Goal: Task Accomplishment & Management: Use online tool/utility

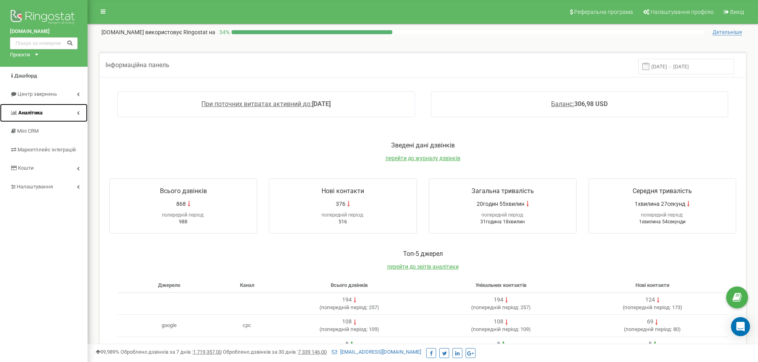
click at [51, 116] on link "Аналiтика" at bounding box center [43, 113] width 87 height 19
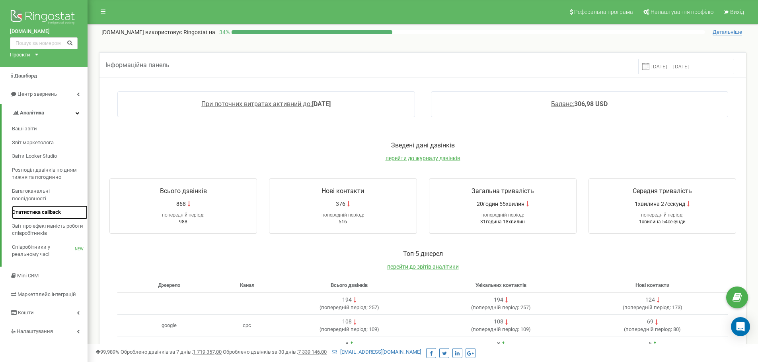
click at [42, 212] on span "Статистика callback" at bounding box center [36, 213] width 49 height 8
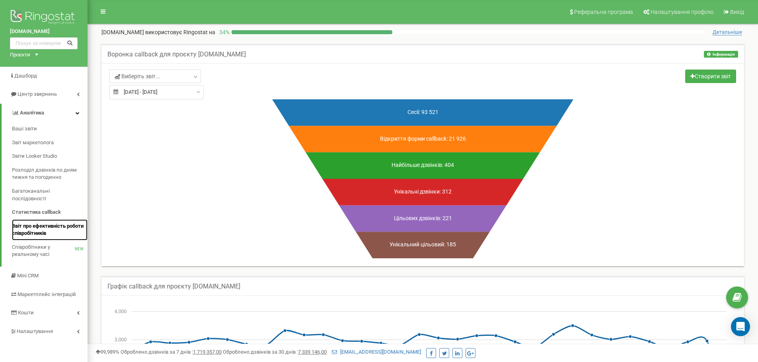
click at [46, 233] on span "Звіт про ефективність роботи співробітників" at bounding box center [48, 230] width 72 height 15
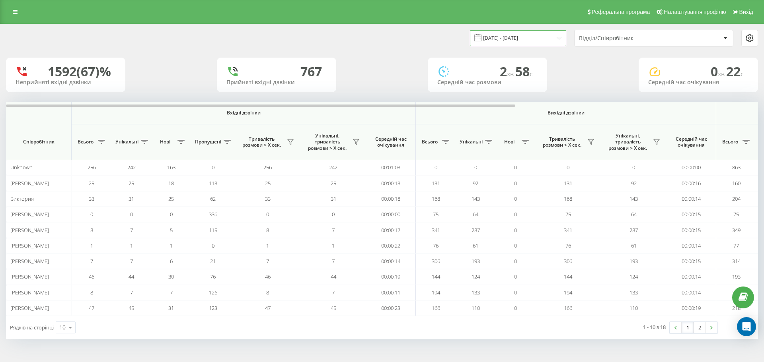
click at [544, 35] on input "[DATE] - [DATE]" at bounding box center [518, 38] width 96 height 16
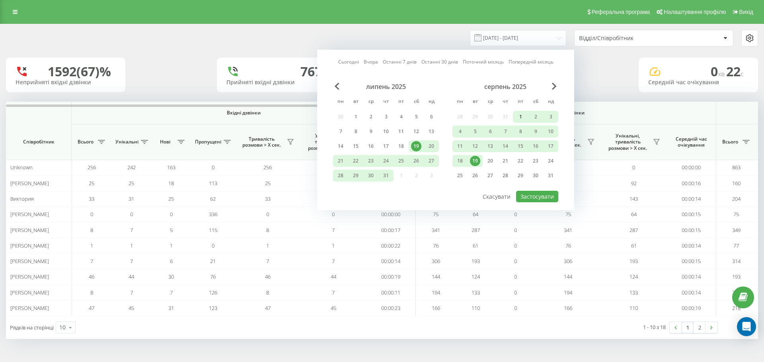
click at [519, 116] on div "1" at bounding box center [520, 117] width 10 height 10
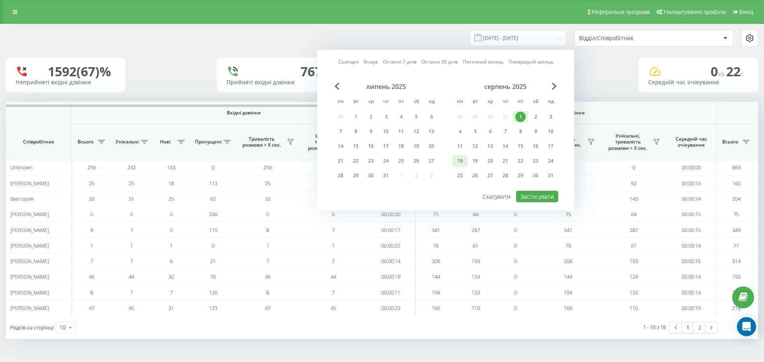
click at [461, 162] on div "18" at bounding box center [460, 161] width 10 height 10
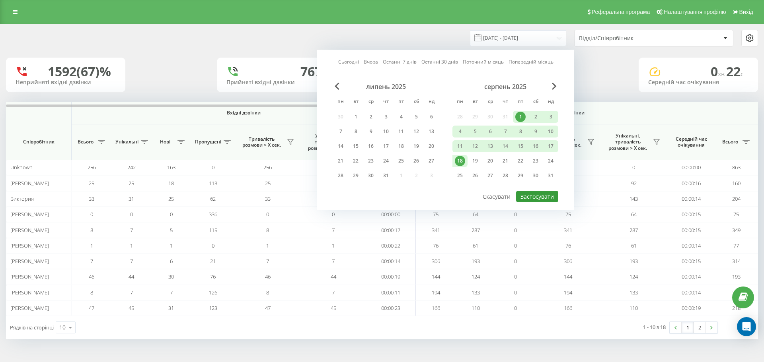
click at [550, 200] on button "Застосувати" at bounding box center [537, 197] width 42 height 12
type input "01.08.2025 - 18.08.2025"
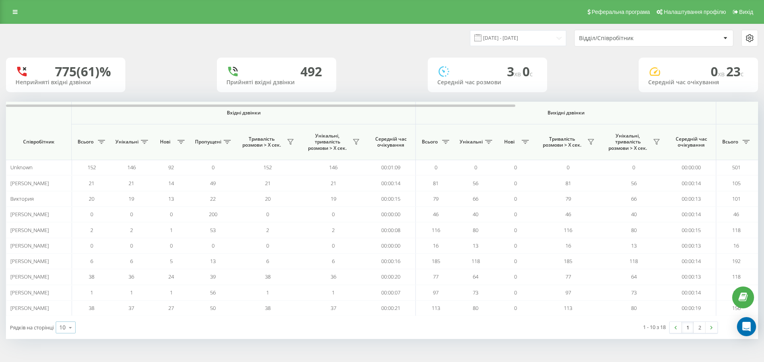
click at [66, 325] on icon at bounding box center [70, 328] width 12 height 16
click at [68, 305] on div "50" at bounding box center [65, 305] width 19 height 12
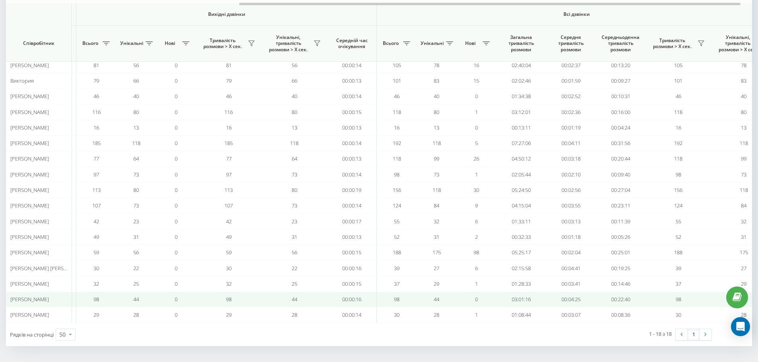
scroll to position [0, 364]
